Goal: Task Accomplishment & Management: Manage account settings

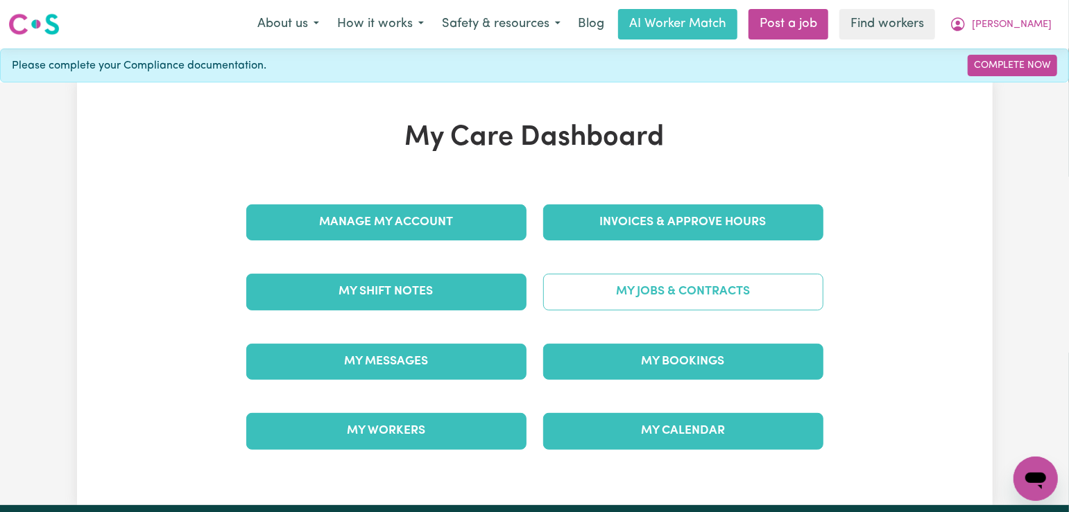
click at [671, 308] on link "My Jobs & Contracts" at bounding box center [683, 292] width 280 height 36
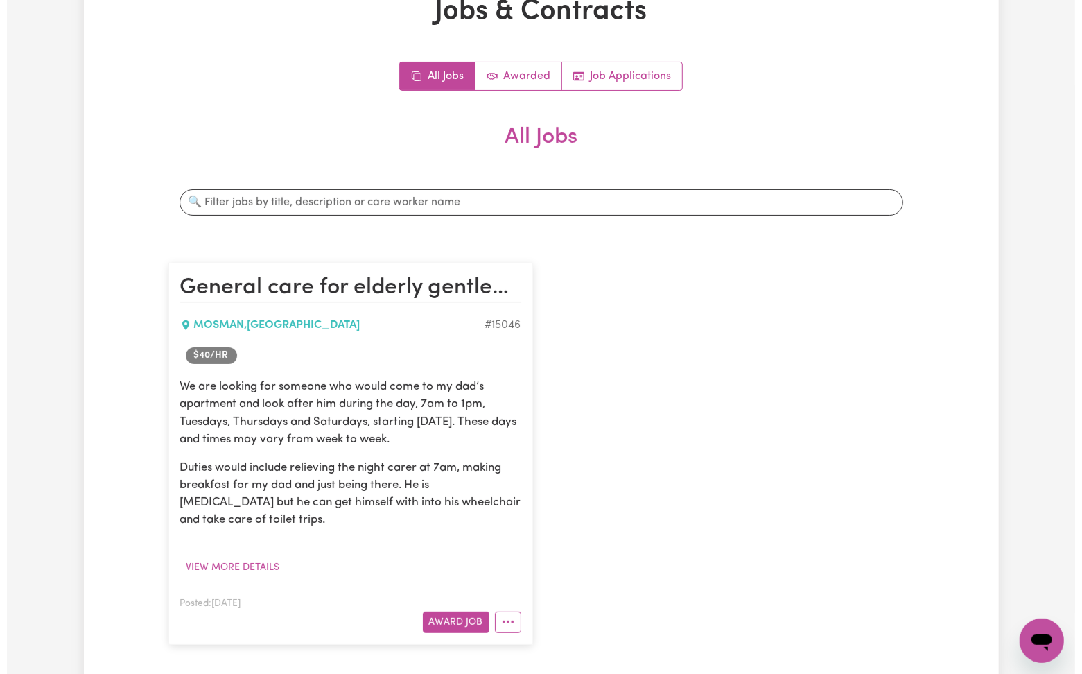
scroll to position [184, 0]
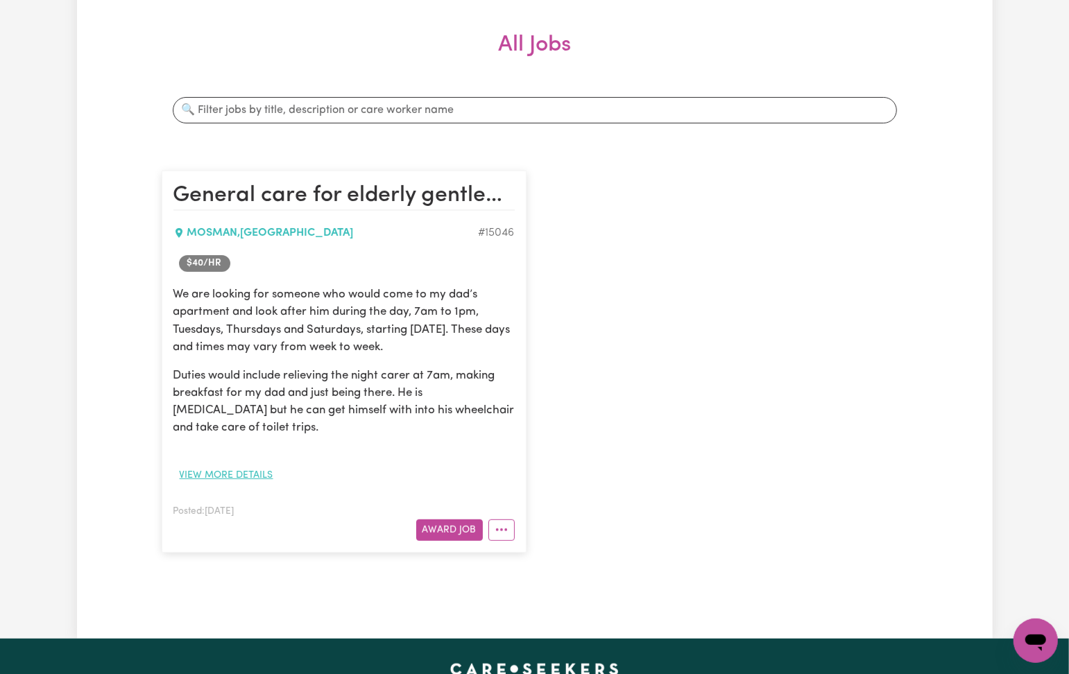
click at [216, 477] on button "View more details" at bounding box center [226, 475] width 106 height 21
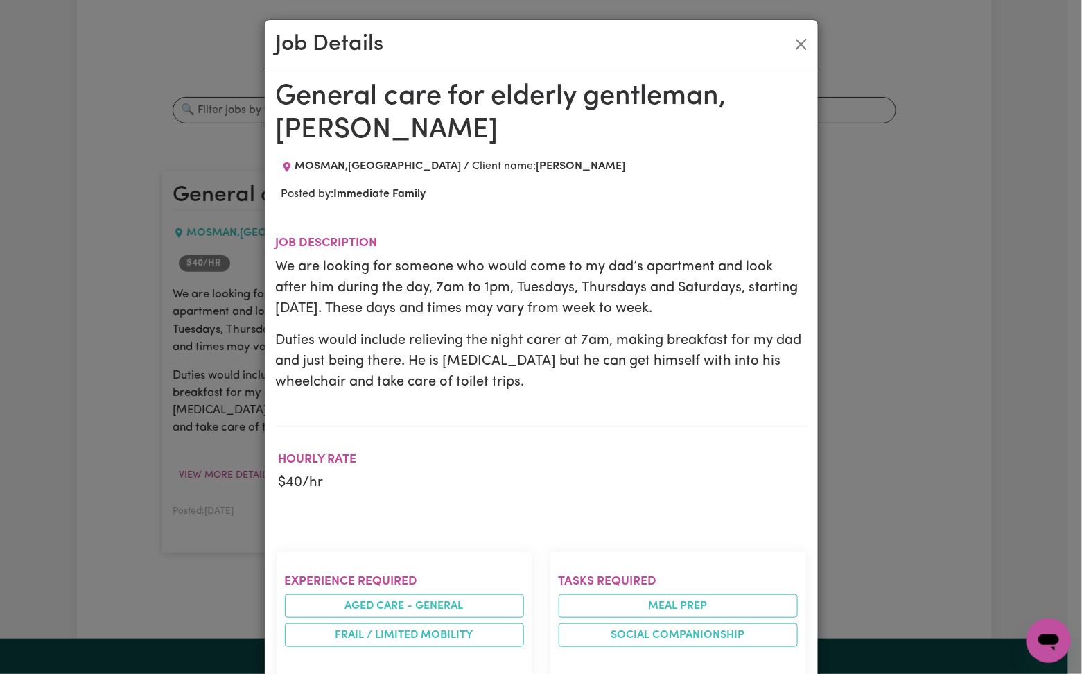
drag, startPoint x: 387, startPoint y: 316, endPoint x: 242, endPoint y: 276, distance: 150.4
click at [387, 316] on p "We are looking for someone who would come to my dad’s apartment and look after …" at bounding box center [541, 288] width 531 height 62
drag, startPoint x: 386, startPoint y: 273, endPoint x: 615, endPoint y: 272, distance: 228.8
click at [615, 272] on p "We are looking for someone who would come to my dad’s apartment and look after …" at bounding box center [541, 288] width 531 height 62
click at [625, 302] on p "We are looking for someone who would come to my dad’s apartment and look after …" at bounding box center [541, 288] width 531 height 62
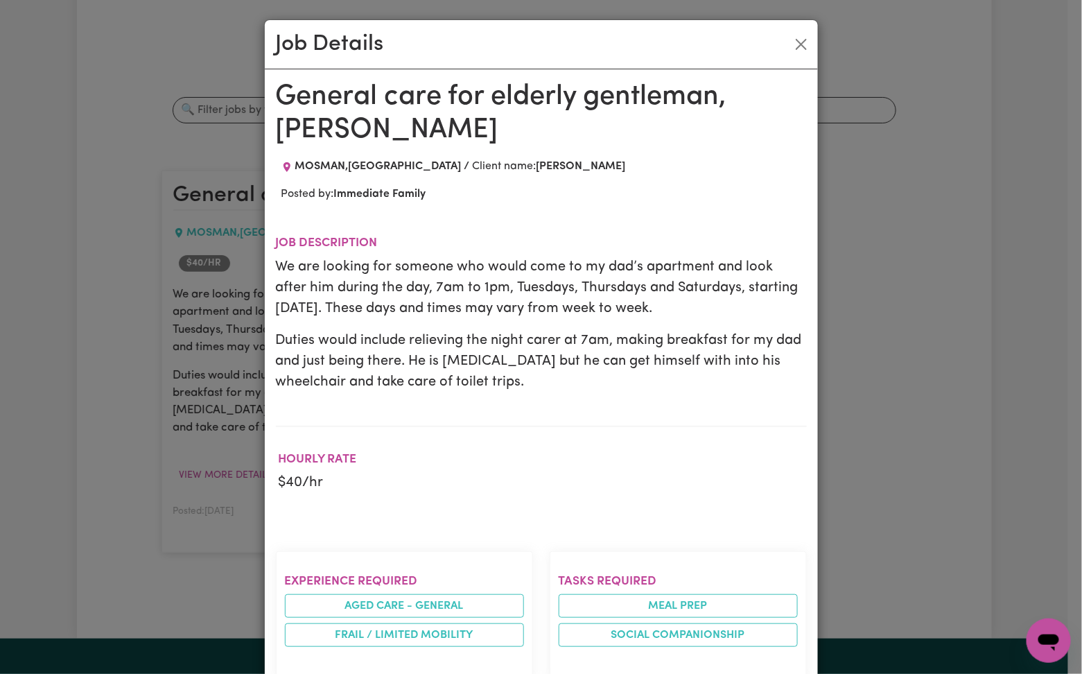
drag, startPoint x: 482, startPoint y: 311, endPoint x: 639, endPoint y: 319, distance: 157.6
click at [639, 319] on p "We are looking for someone who would come to my dad’s apartment and look after …" at bounding box center [541, 288] width 531 height 62
click at [657, 392] on p "Duties would include relieving the night carer at 7am, making breakfast for my …" at bounding box center [541, 361] width 531 height 62
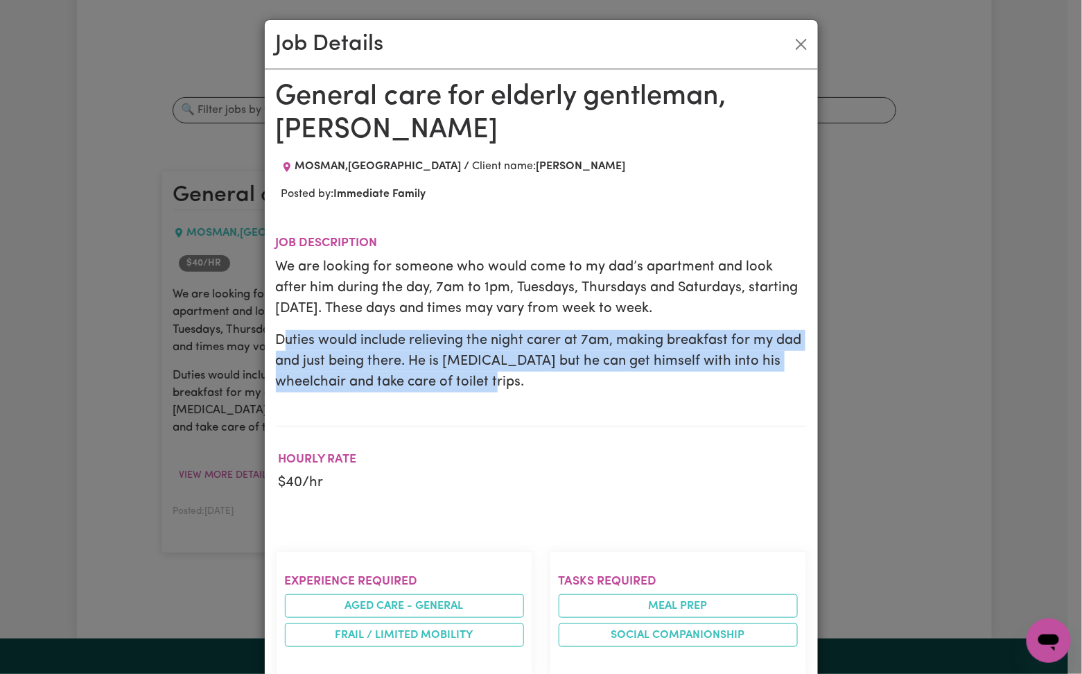
drag, startPoint x: 275, startPoint y: 334, endPoint x: 566, endPoint y: 389, distance: 296.3
click at [566, 389] on p "Duties would include relieving the night carer at 7am, making breakfast for my …" at bounding box center [541, 361] width 531 height 62
drag, startPoint x: 420, startPoint y: 336, endPoint x: 492, endPoint y: 398, distance: 95.4
click at [483, 395] on section "Job description We are looking for someone who would come to my dad’s apartment…" at bounding box center [541, 320] width 531 height 213
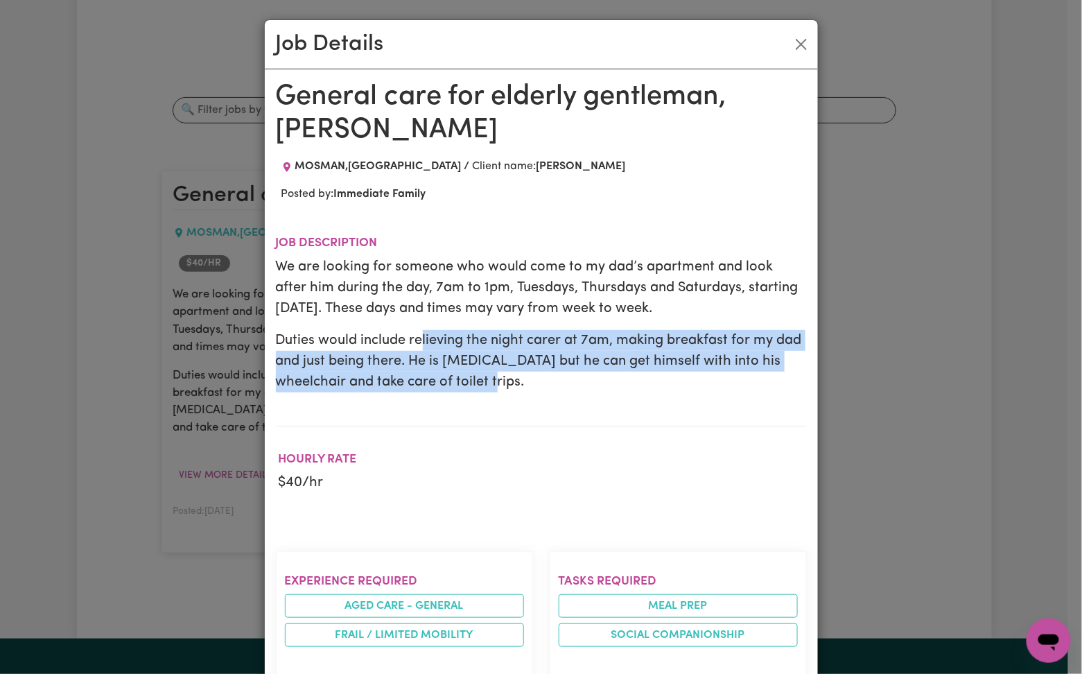
click at [495, 399] on section "Job description We are looking for someone who would come to my dad’s apartment…" at bounding box center [541, 320] width 531 height 213
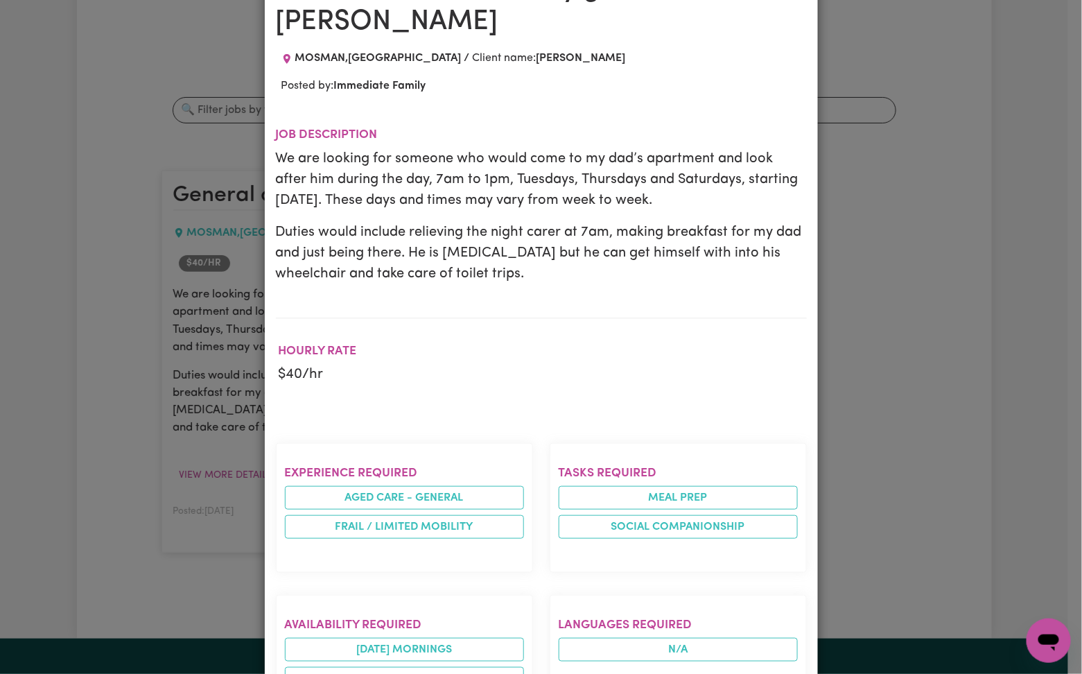
scroll to position [0, 0]
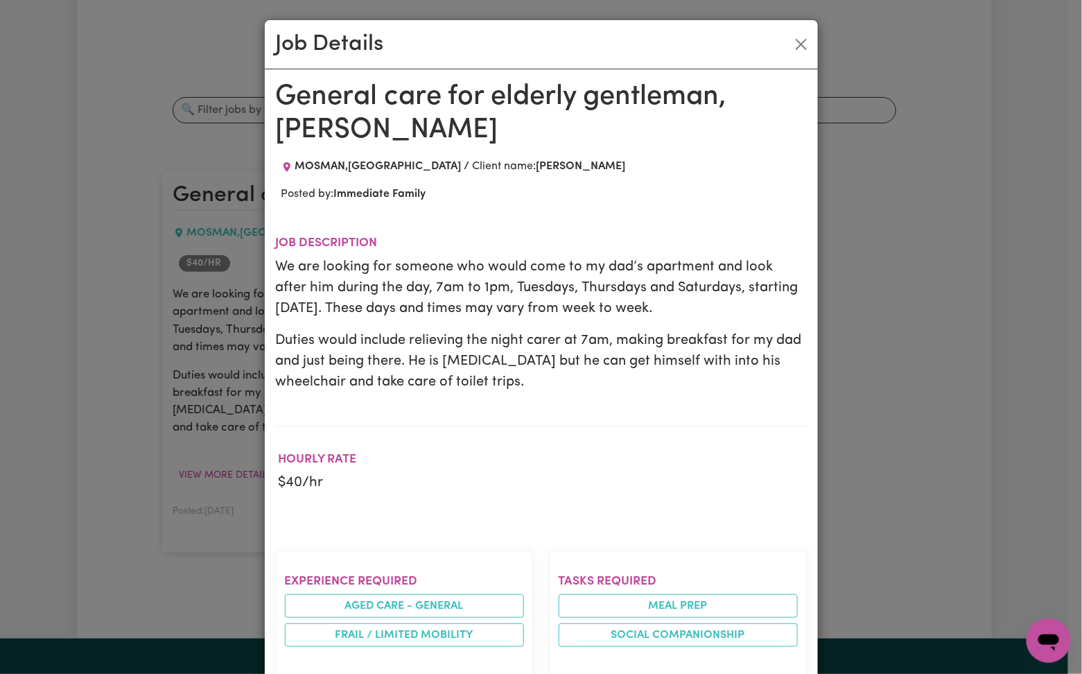
copy span "MOSMAN"
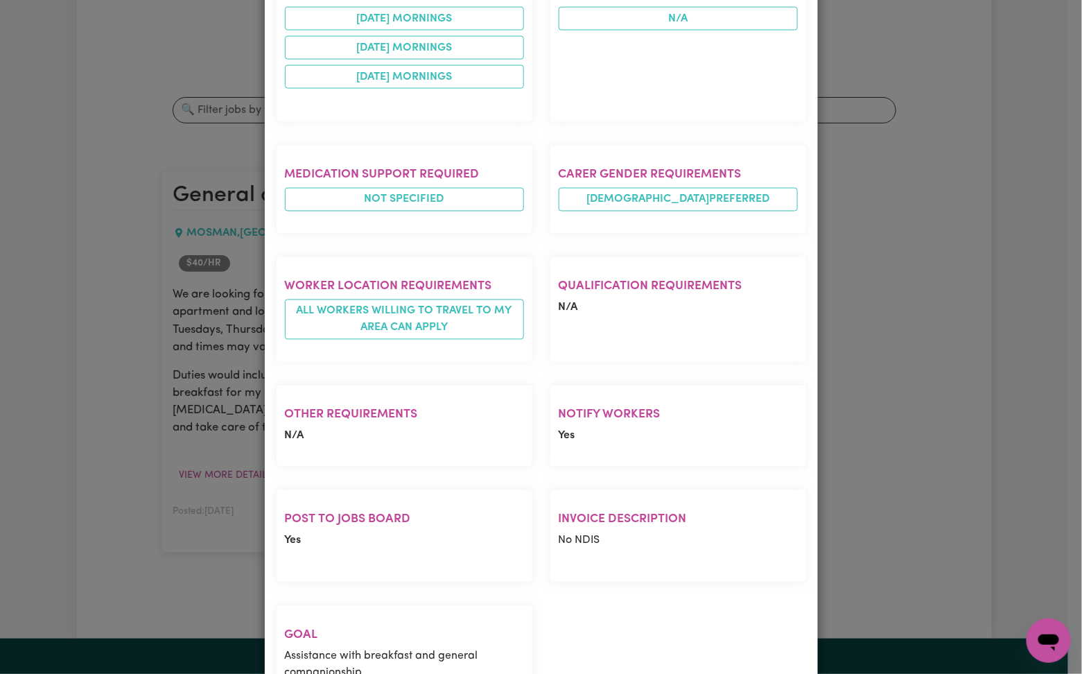
scroll to position [832, 0]
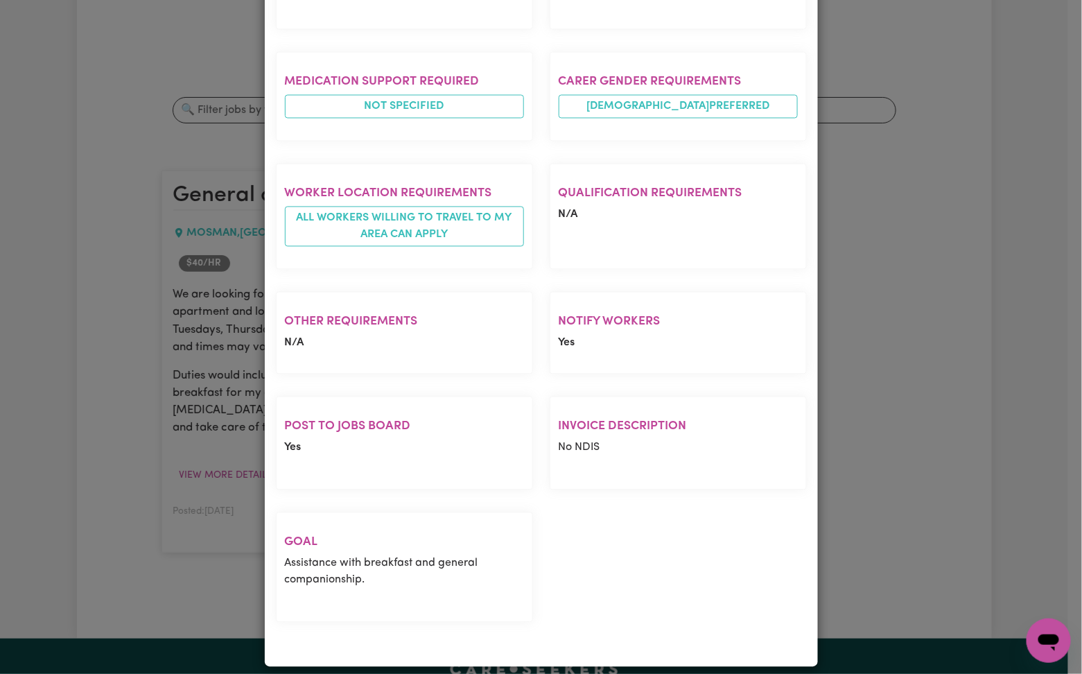
click at [336, 423] on h2 "Post to Jobs Board" at bounding box center [404, 427] width 239 height 15
click at [340, 512] on section "Goal Assistance with breakfast and general companionship." at bounding box center [404, 567] width 257 height 110
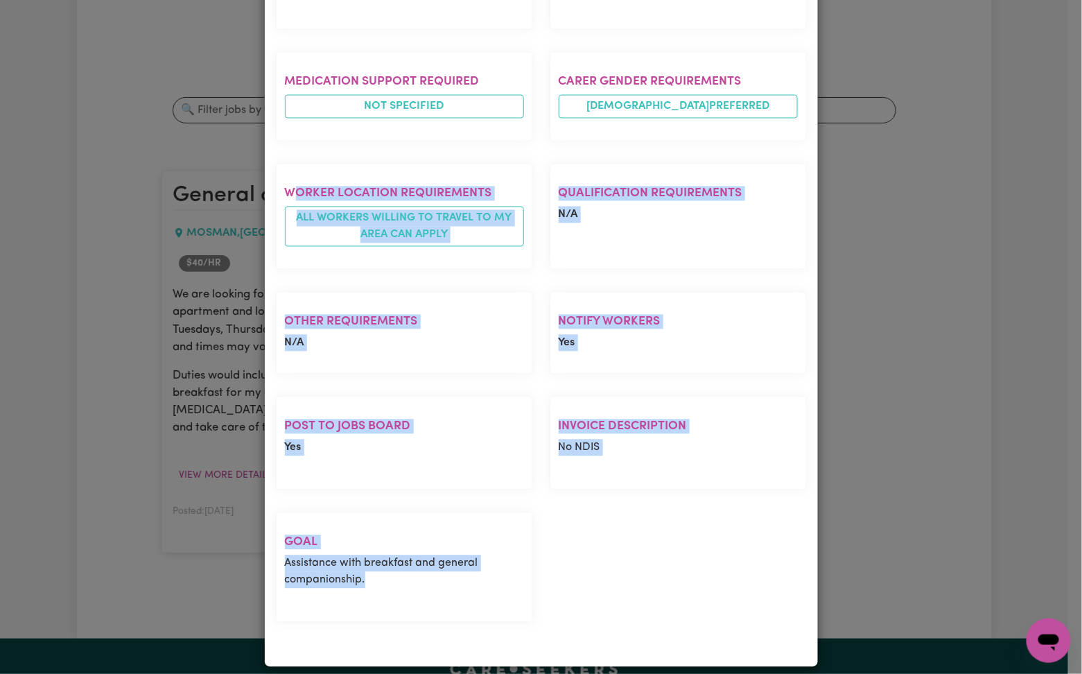
drag, startPoint x: 368, startPoint y: 589, endPoint x: 291, endPoint y: 179, distance: 417.8
click at [291, 179] on div "Experience required Aged care - General Frail / limited mobility Tasks required…" at bounding box center [542, 171] width 548 height 926
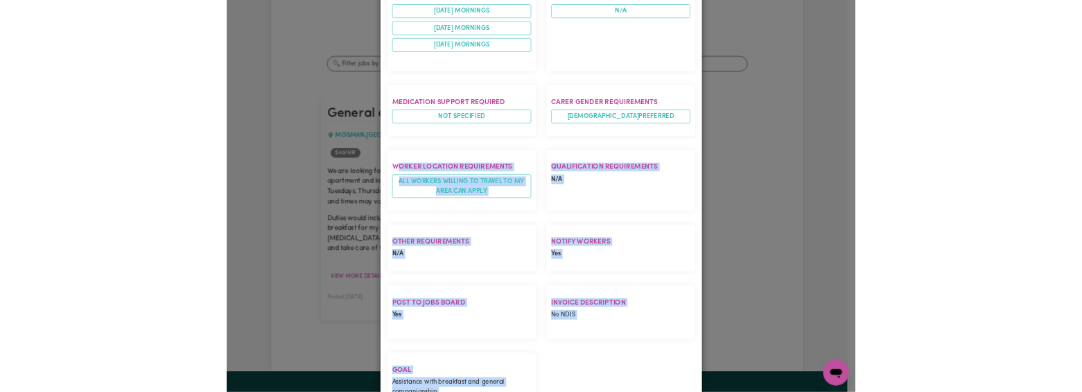
scroll to position [647, 0]
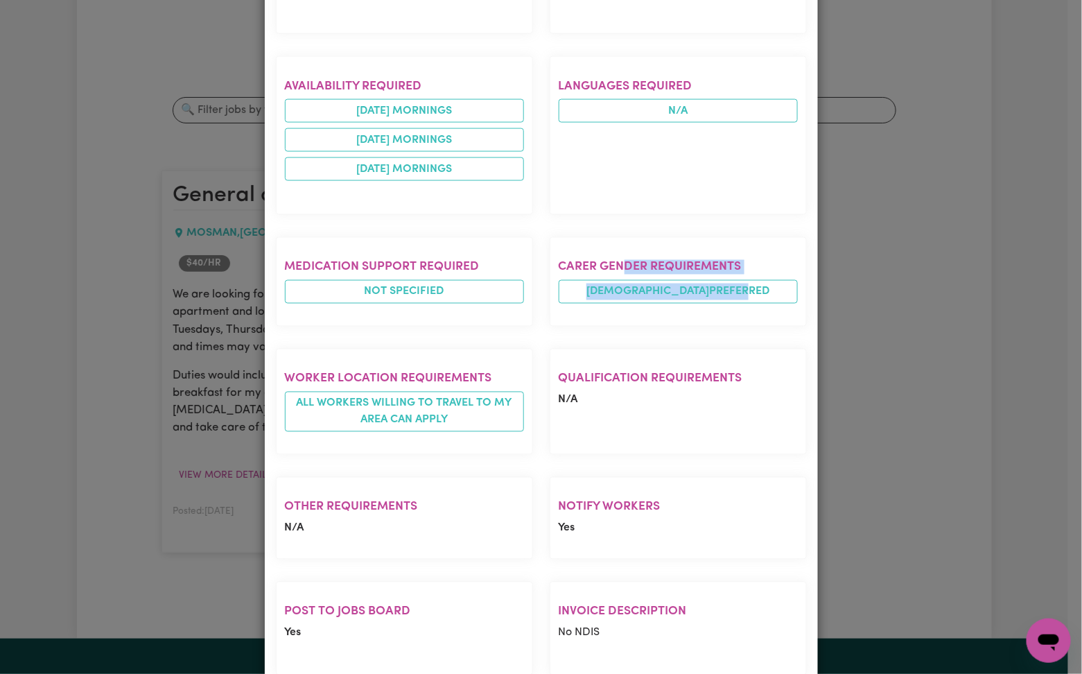
drag, startPoint x: 697, startPoint y: 278, endPoint x: 617, endPoint y: 254, distance: 83.4
click at [617, 254] on section "Carer gender requirements FEMALE preferred" at bounding box center [678, 281] width 257 height 89
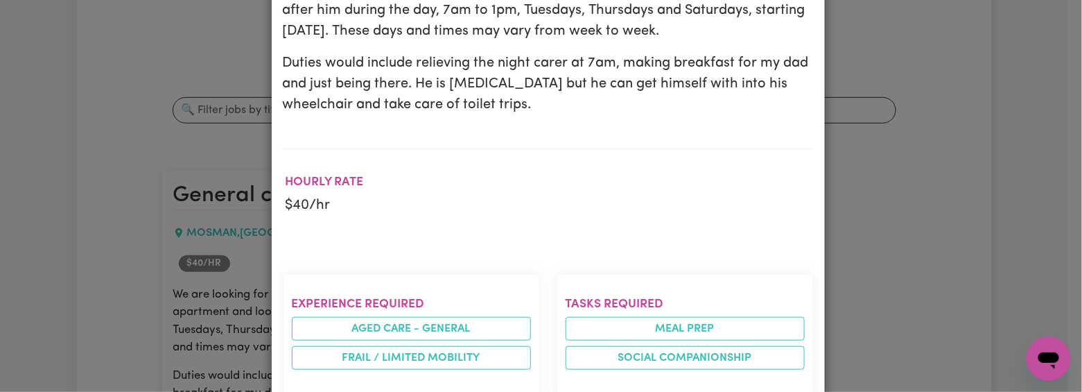
scroll to position [0, 0]
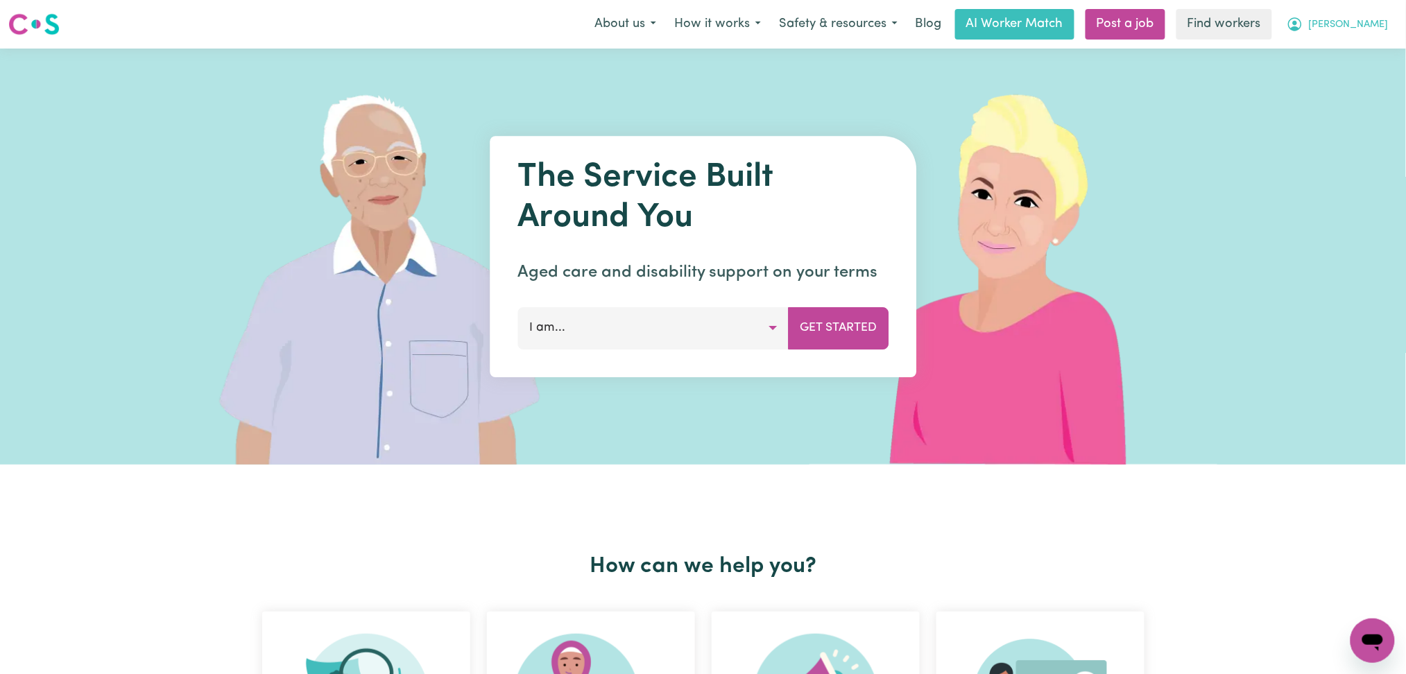
click at [1376, 24] on span "[PERSON_NAME]" at bounding box center [1348, 24] width 80 height 15
click at [1359, 80] on link "Logout" at bounding box center [1342, 80] width 110 height 26
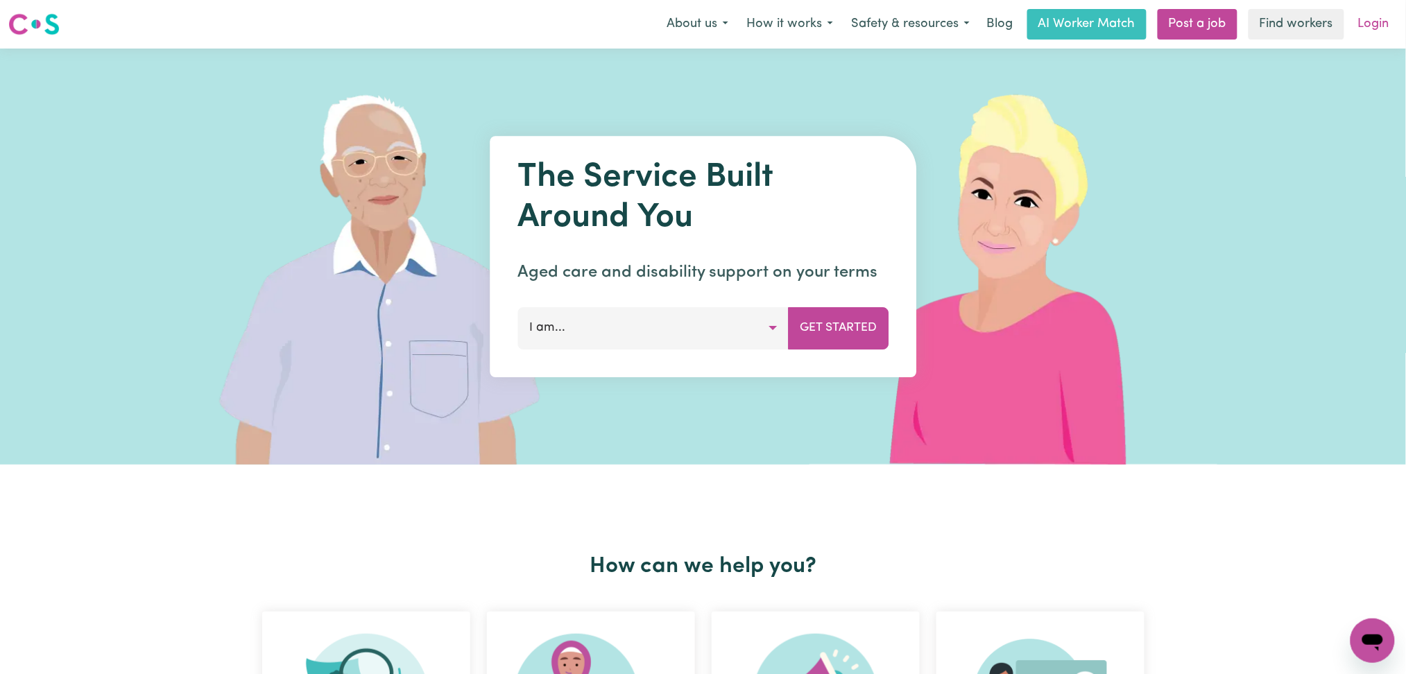
click at [1378, 28] on link "Login" at bounding box center [1373, 24] width 48 height 31
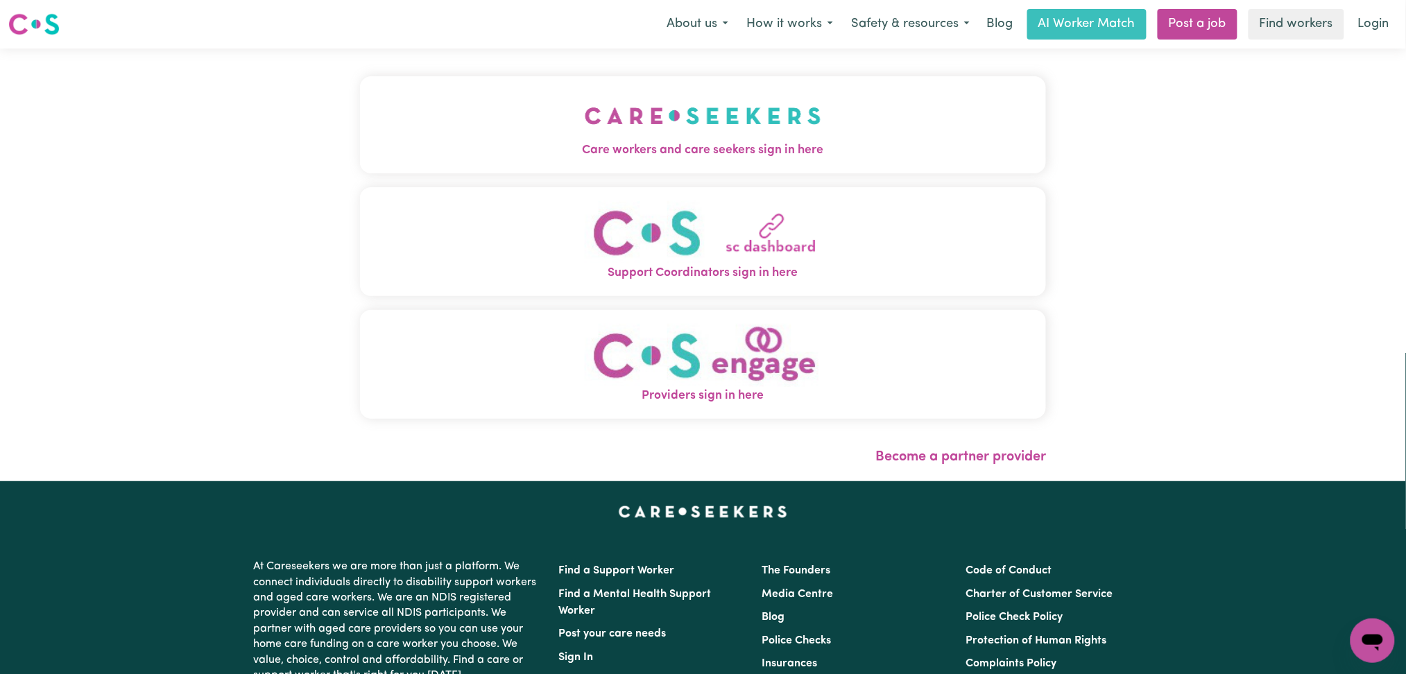
click at [564, 147] on span "Care workers and care seekers sign in here" at bounding box center [703, 150] width 686 height 18
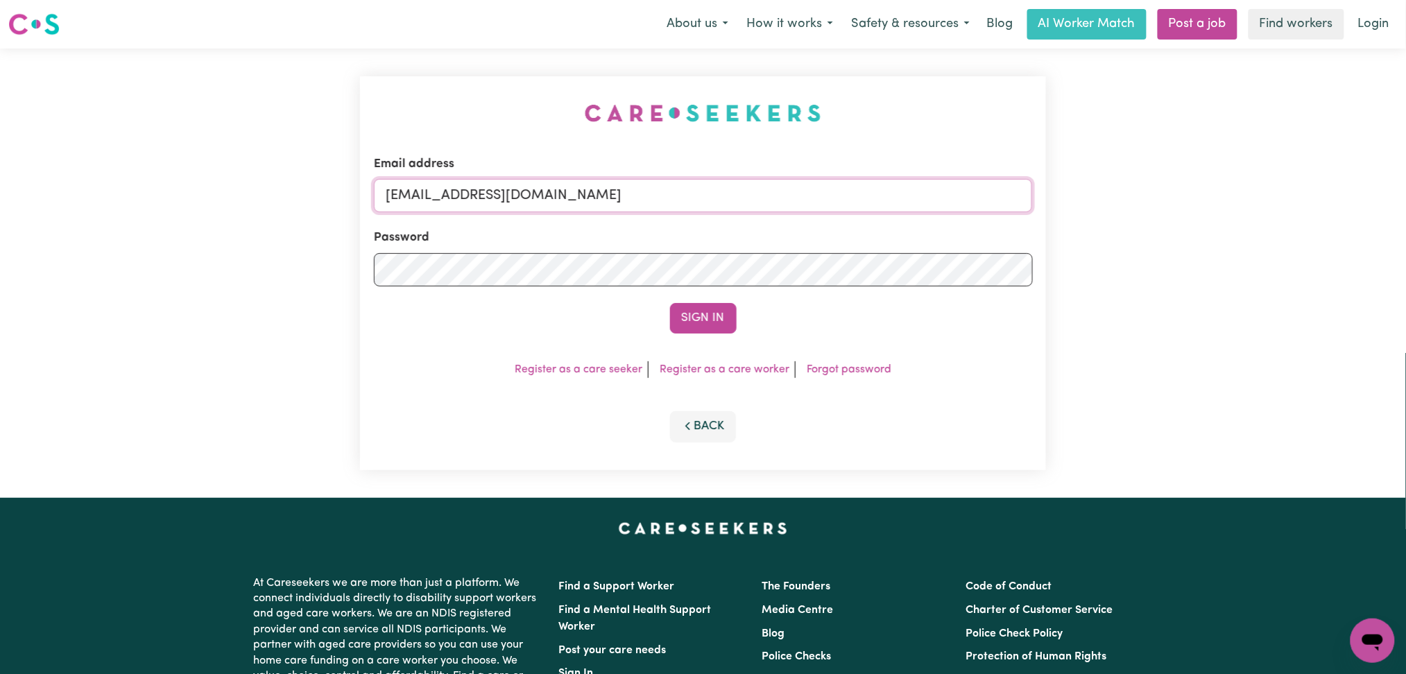
click at [563, 207] on input "[EMAIL_ADDRESS][DOMAIN_NAME]" at bounding box center [703, 195] width 659 height 33
click at [600, 127] on div "Email address [EMAIL_ADDRESS][DOMAIN_NAME] Password Sign In Register as a care …" at bounding box center [703, 273] width 686 height 394
click at [694, 311] on button "Sign In" at bounding box center [703, 318] width 67 height 31
